Goal: Information Seeking & Learning: Learn about a topic

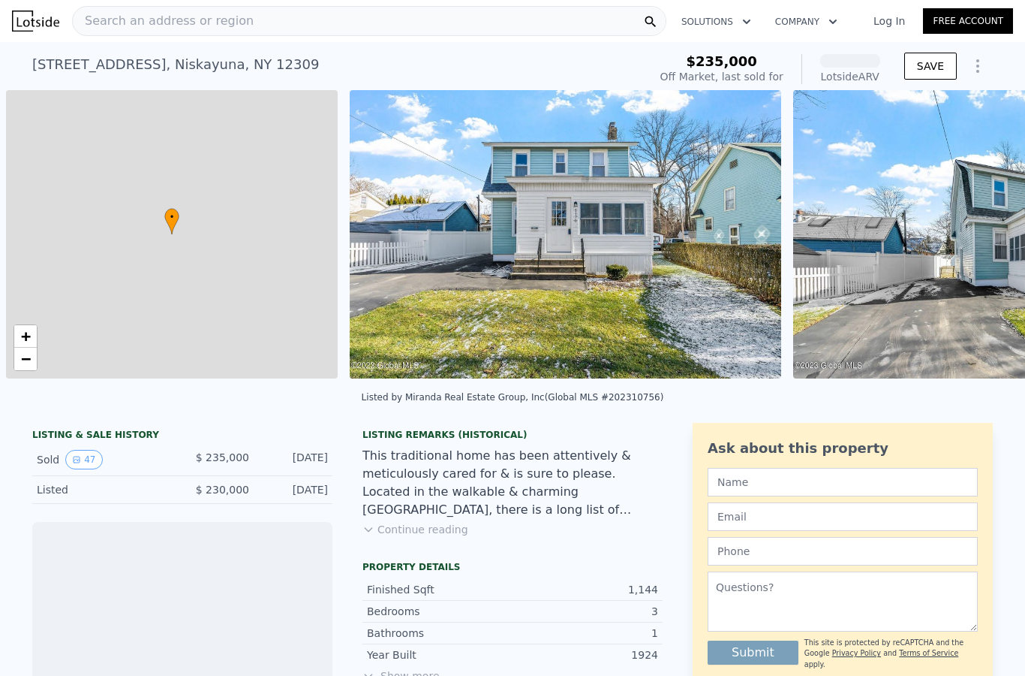
scroll to position [0, 6]
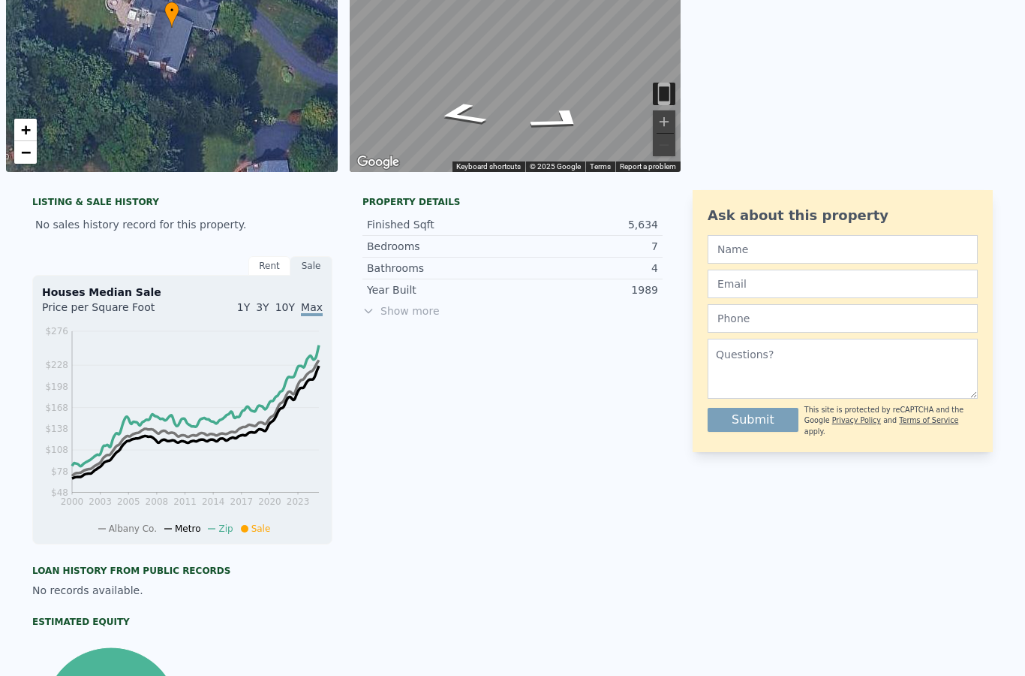
scroll to position [208, 0]
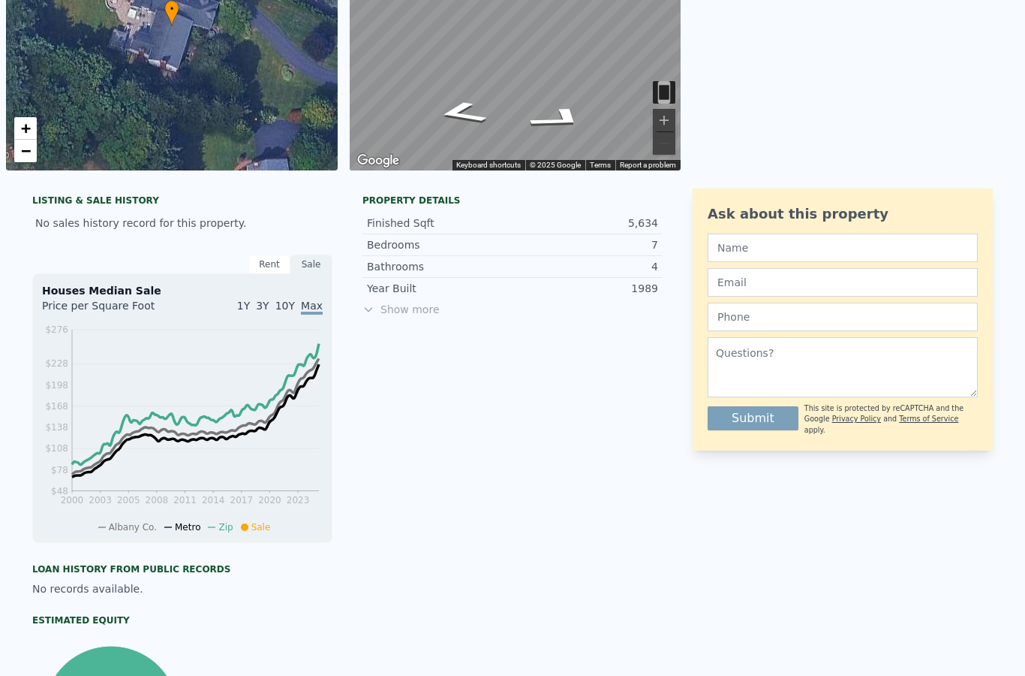
click at [436, 303] on span "Show more" at bounding box center [513, 309] width 300 height 15
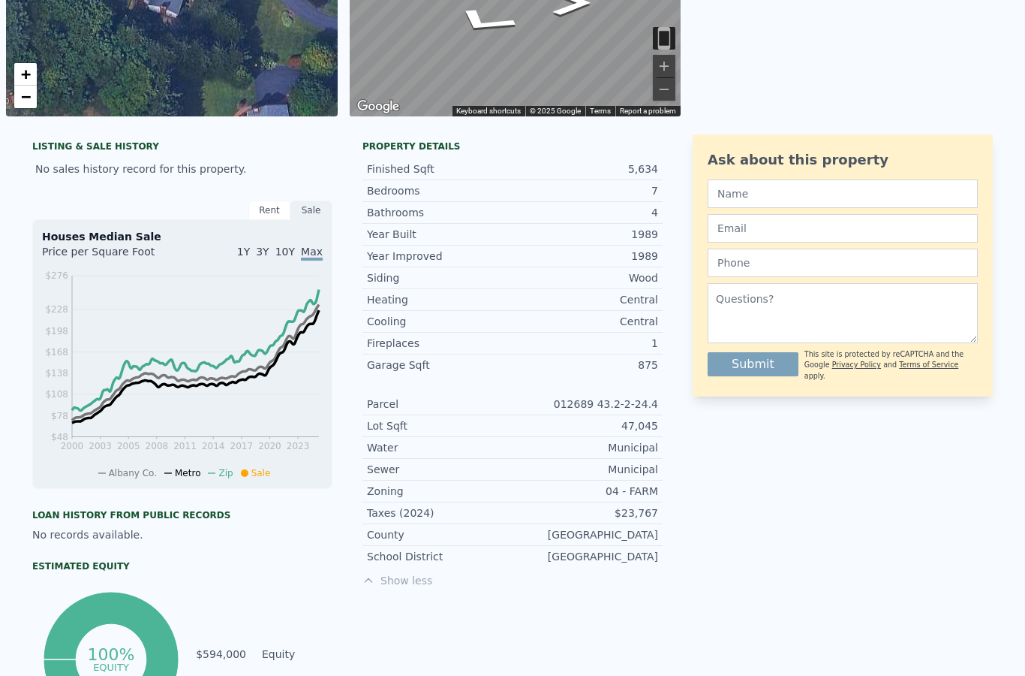
scroll to position [263, 0]
click at [331, 207] on div "Sale" at bounding box center [312, 210] width 42 height 20
click at [321, 203] on div "Sale" at bounding box center [312, 210] width 42 height 20
click at [269, 227] on div "Houses Median Sale Price per Square Foot 1Y 3Y 10Y Max 2000 2003 2005 2008 2011…" at bounding box center [182, 352] width 300 height 269
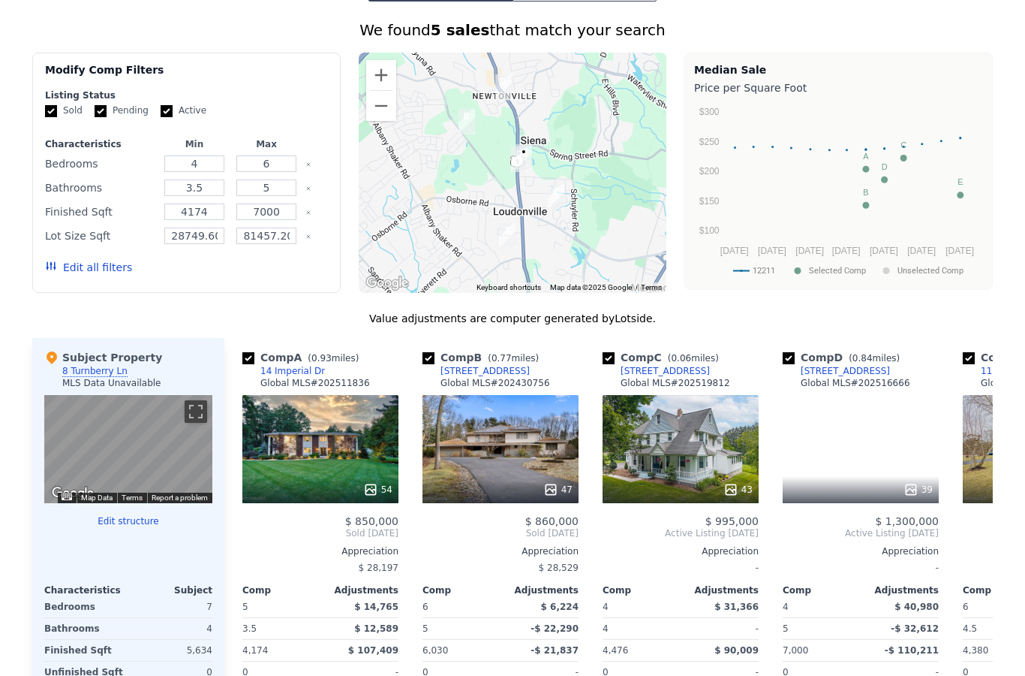
scroll to position [1152, 0]
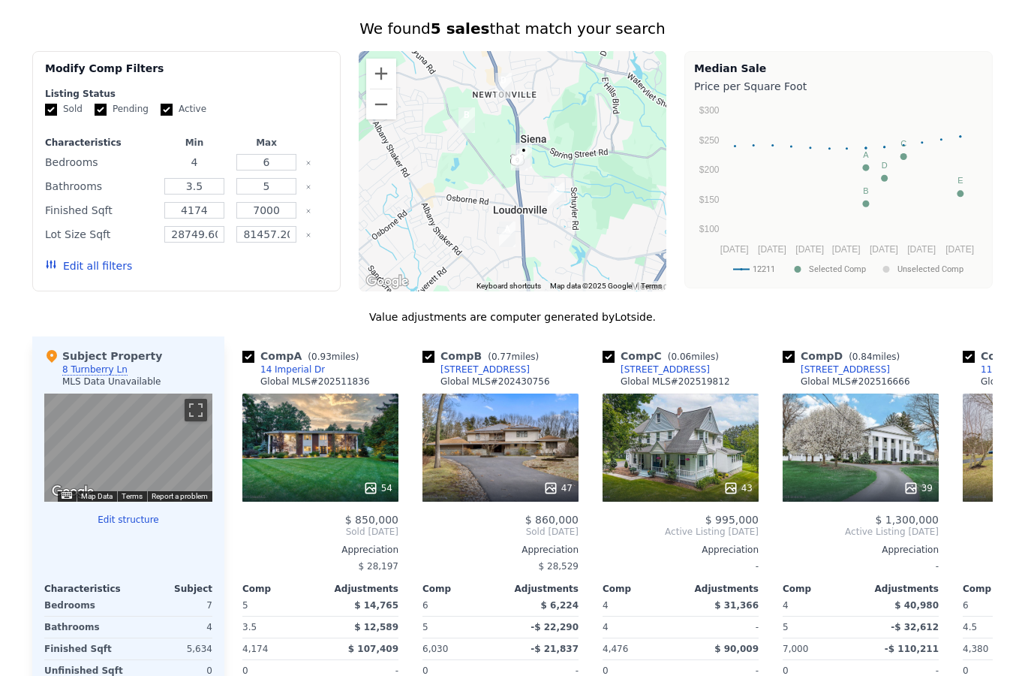
click at [203, 169] on input "4" at bounding box center [193, 162] width 59 height 17
click at [270, 170] on input "6" at bounding box center [265, 162] width 59 height 17
type input "8"
click at [206, 158] on input "4" at bounding box center [193, 162] width 59 height 17
type input "8"
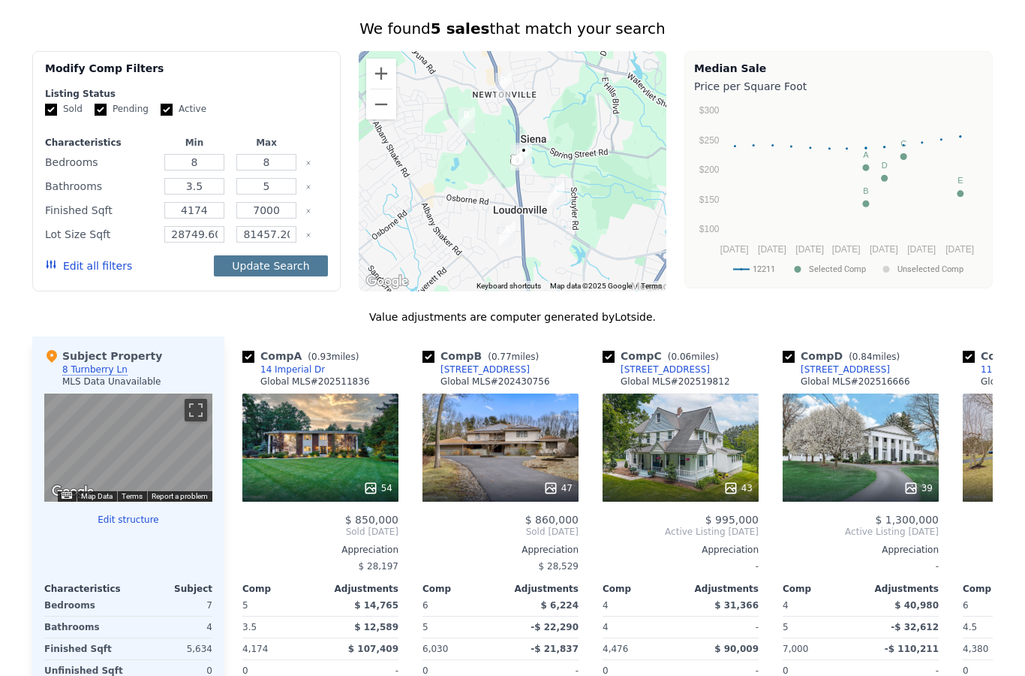
click at [262, 269] on button "Update Search" at bounding box center [270, 265] width 113 height 21
click at [267, 272] on button "Update Search" at bounding box center [270, 265] width 113 height 21
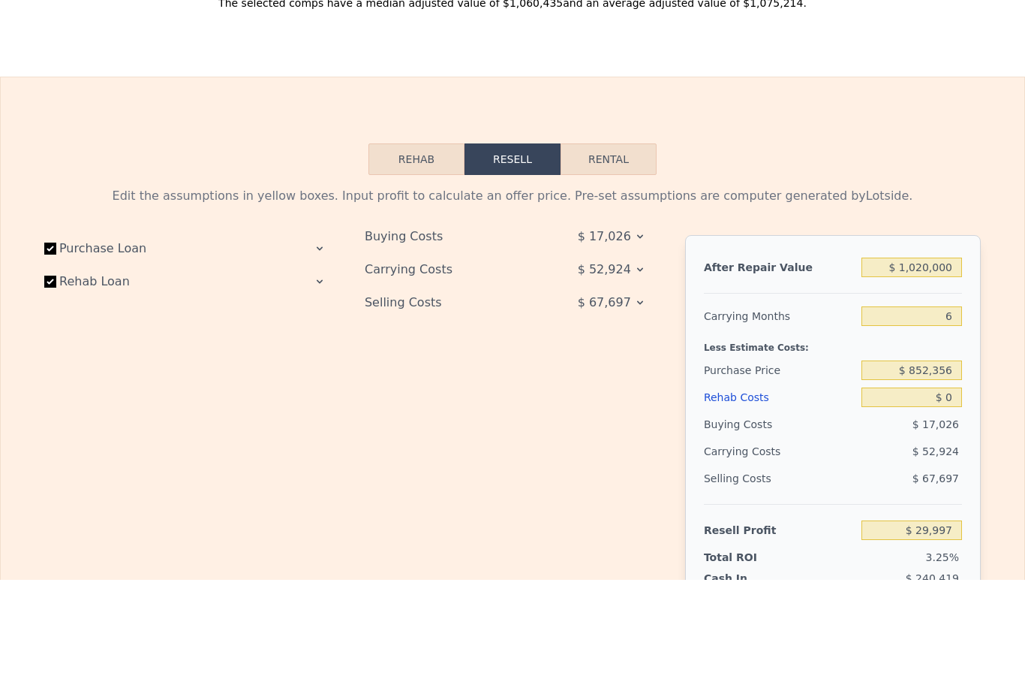
scroll to position [1891, 0]
click at [928, 354] on input "$ 1,020,000" at bounding box center [912, 364] width 101 height 20
click at [427, 240] on button "Rehab" at bounding box center [417, 256] width 96 height 32
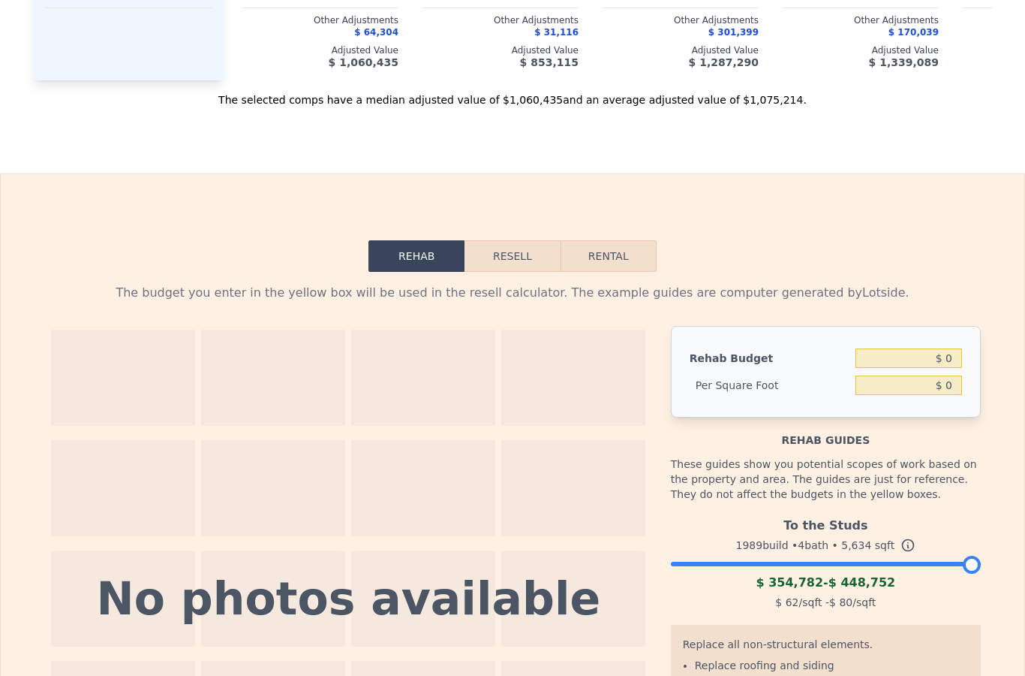
click at [504, 271] on button "Resell" at bounding box center [512, 256] width 95 height 32
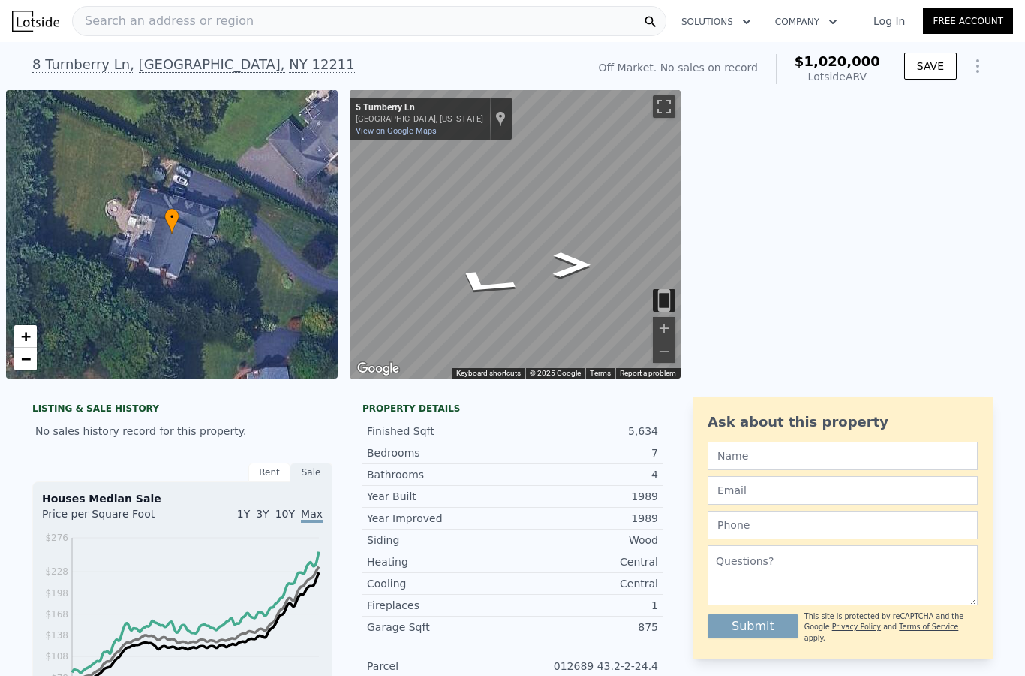
scroll to position [0, 0]
click at [199, 231] on div "• + −" at bounding box center [172, 234] width 332 height 288
